Goal: Check status: Check status

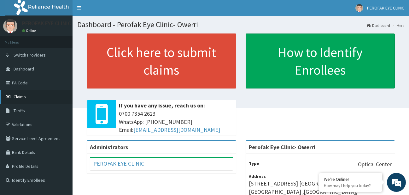
click at [38, 99] on link "Claims" at bounding box center [36, 97] width 73 height 14
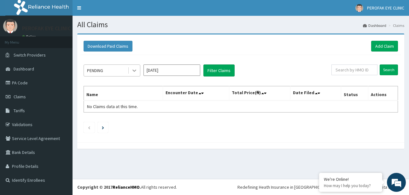
click at [137, 70] on icon at bounding box center [134, 70] width 6 height 6
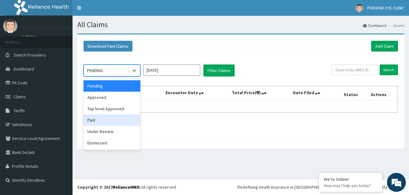
click at [129, 118] on div "Paid" at bounding box center [112, 119] width 57 height 11
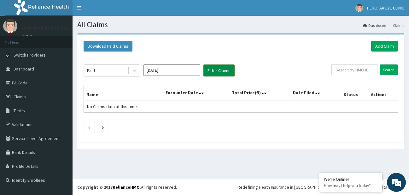
click at [209, 71] on button "Filter Claims" at bounding box center [219, 70] width 31 height 12
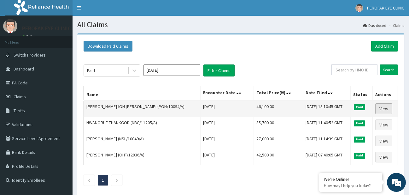
click at [382, 107] on link "View" at bounding box center [384, 108] width 17 height 11
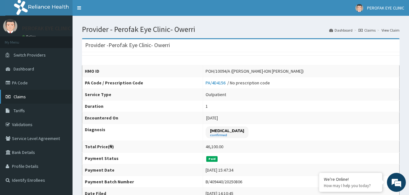
click at [27, 98] on link "Claims" at bounding box center [36, 97] width 73 height 14
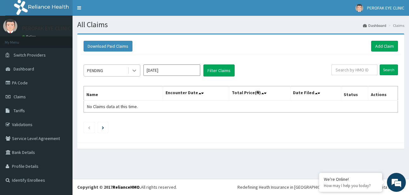
click at [135, 69] on icon at bounding box center [134, 70] width 6 height 6
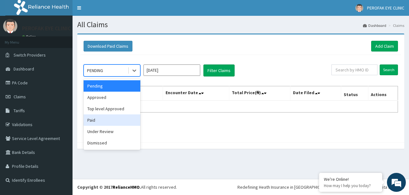
click at [121, 115] on div "Paid" at bounding box center [112, 119] width 57 height 11
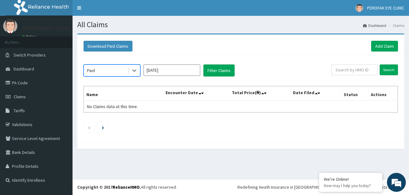
click at [171, 69] on input "[DATE]" at bounding box center [172, 69] width 57 height 11
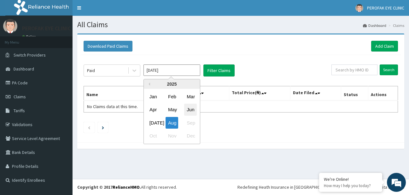
click at [190, 110] on div "Jun" at bounding box center [190, 110] width 13 height 12
type input "Jun 2025"
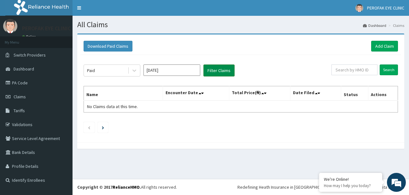
click at [207, 74] on button "Filter Claims" at bounding box center [219, 70] width 31 height 12
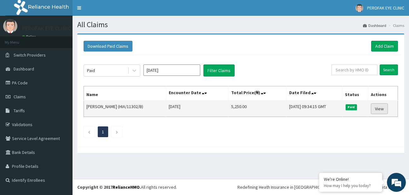
click at [385, 107] on link "View" at bounding box center [379, 108] width 17 height 11
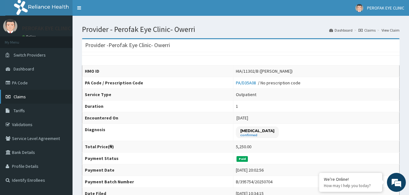
click at [43, 102] on link "Claims" at bounding box center [36, 97] width 73 height 14
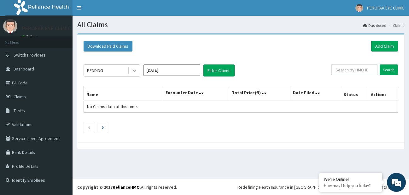
click at [133, 68] on icon at bounding box center [134, 70] width 6 height 6
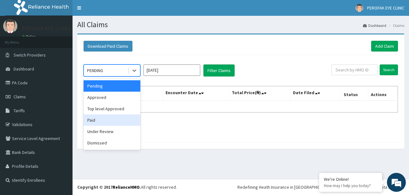
click at [121, 117] on div "Paid" at bounding box center [112, 119] width 57 height 11
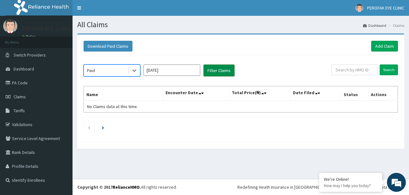
click at [207, 68] on button "Filter Claims" at bounding box center [219, 70] width 31 height 12
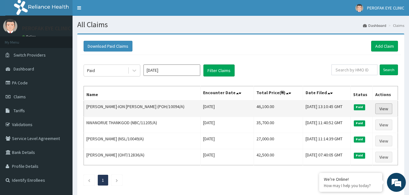
click at [379, 110] on link "View" at bounding box center [384, 108] width 17 height 11
